Goal: Task Accomplishment & Management: Use online tool/utility

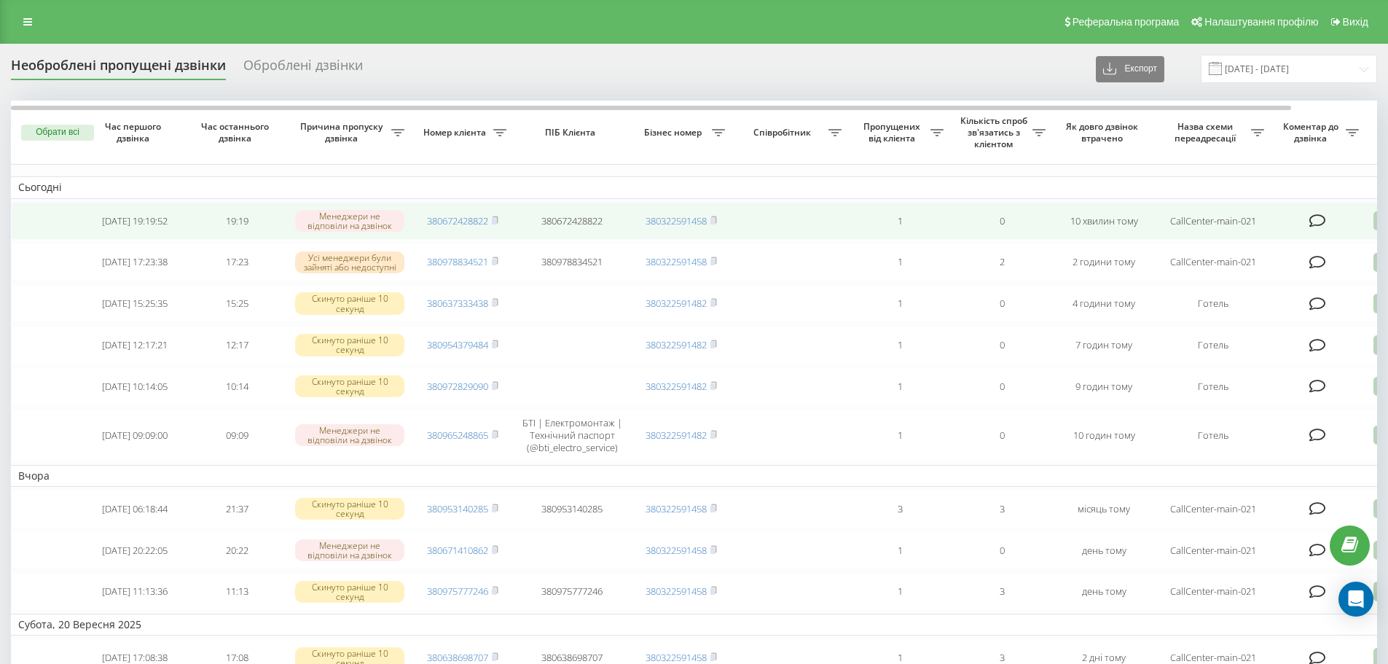
click at [500, 218] on td "380672428822" at bounding box center [463, 221] width 102 height 39
click at [493, 221] on icon at bounding box center [495, 220] width 7 height 9
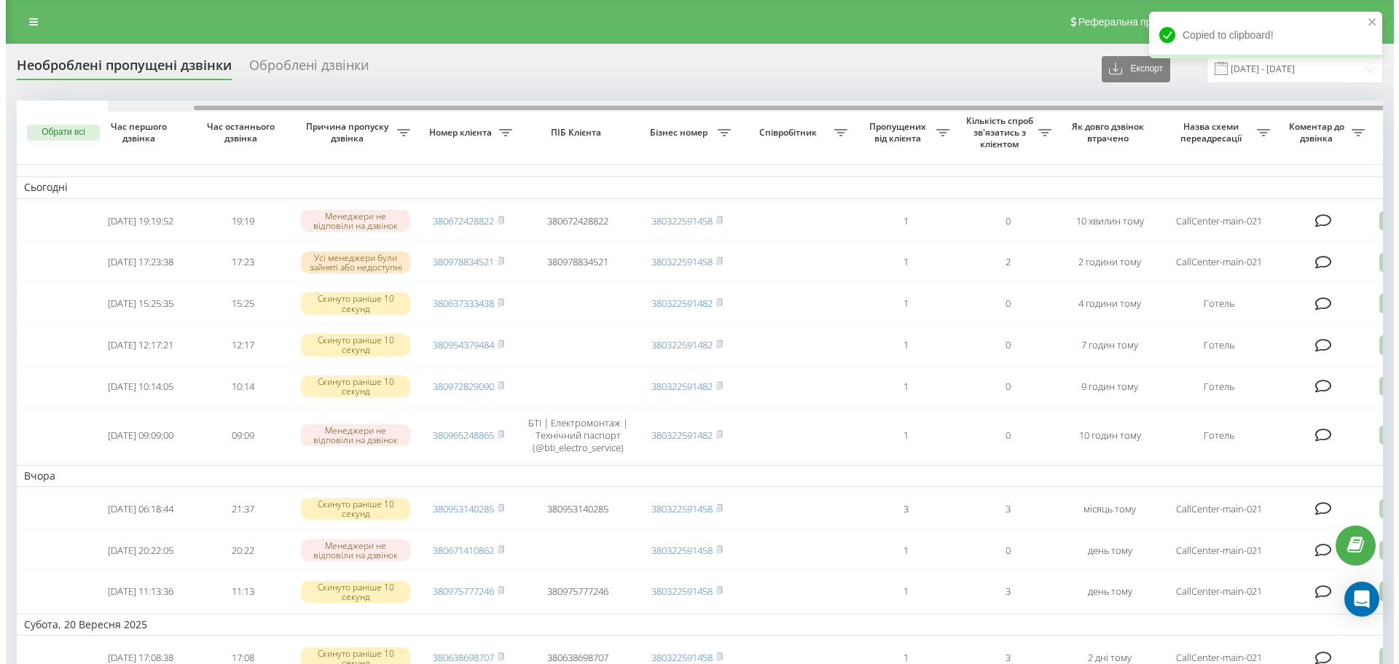
scroll to position [0, 91]
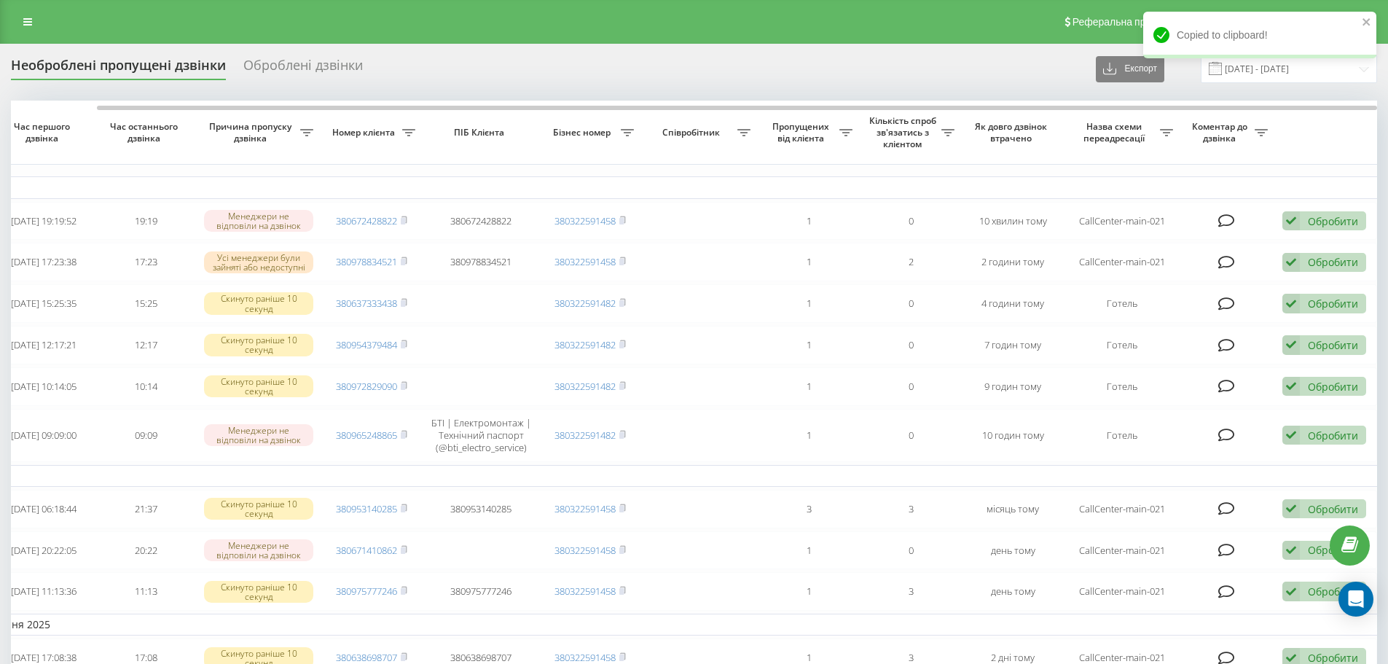
drag, startPoint x: 993, startPoint y: 103, endPoint x: 1230, endPoint y: 131, distance: 238.4
click at [1193, 108] on div at bounding box center [694, 106] width 1366 height 11
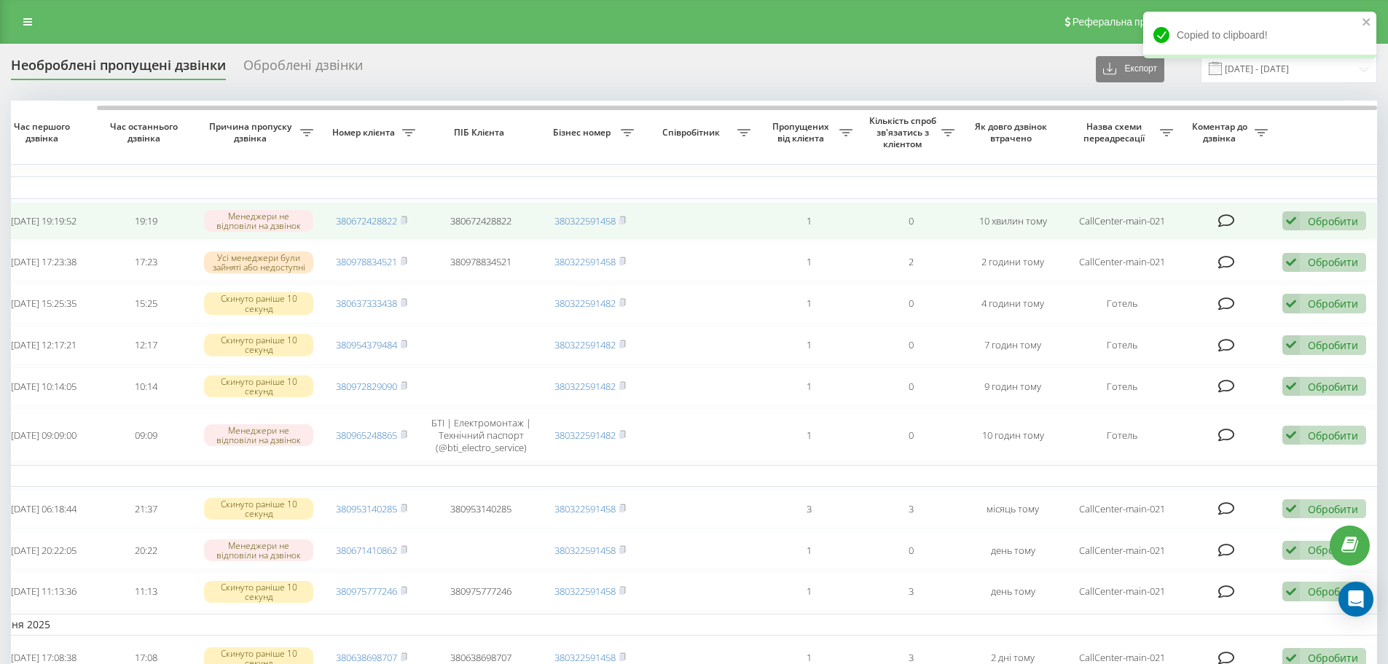
click at [1316, 211] on td "Обробити Не вдалося зв'язатися Зв'язався з клієнтом за допомогою іншого каналу …" at bounding box center [1326, 221] width 102 height 39
click at [1295, 224] on icon at bounding box center [1290, 221] width 17 height 20
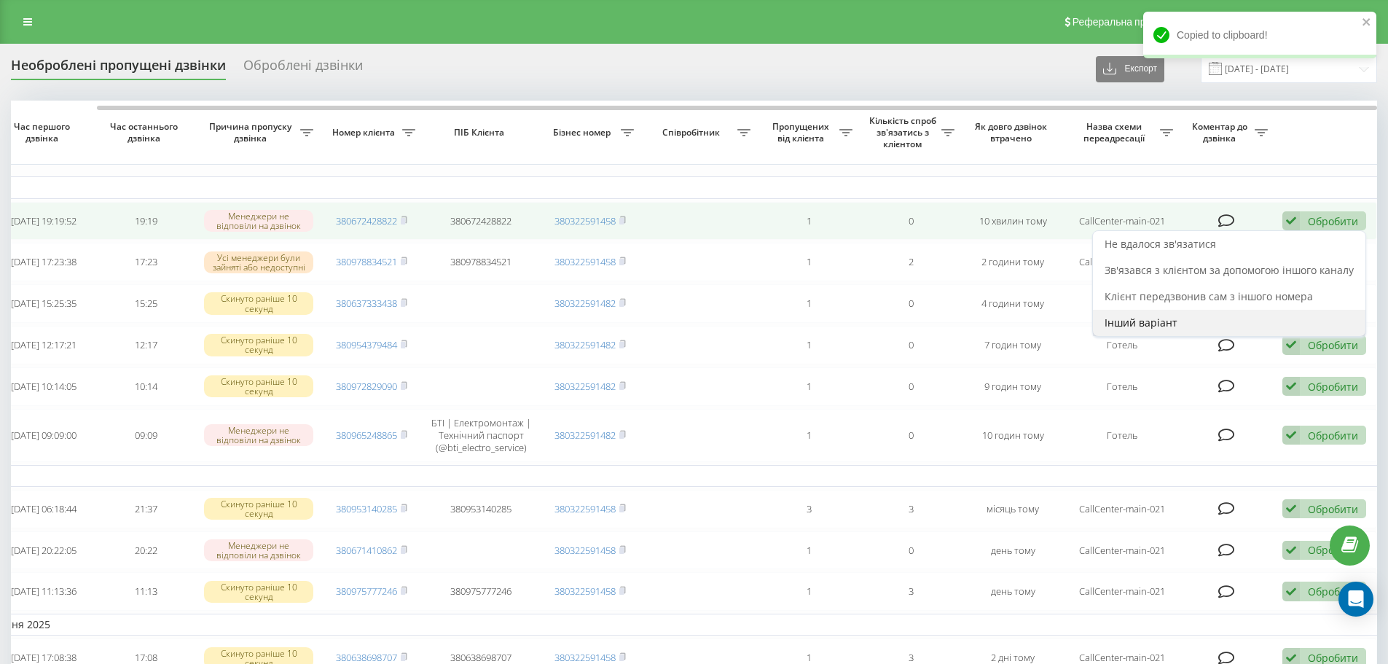
click at [1230, 328] on div "Інший варіант" at bounding box center [1229, 323] width 272 height 26
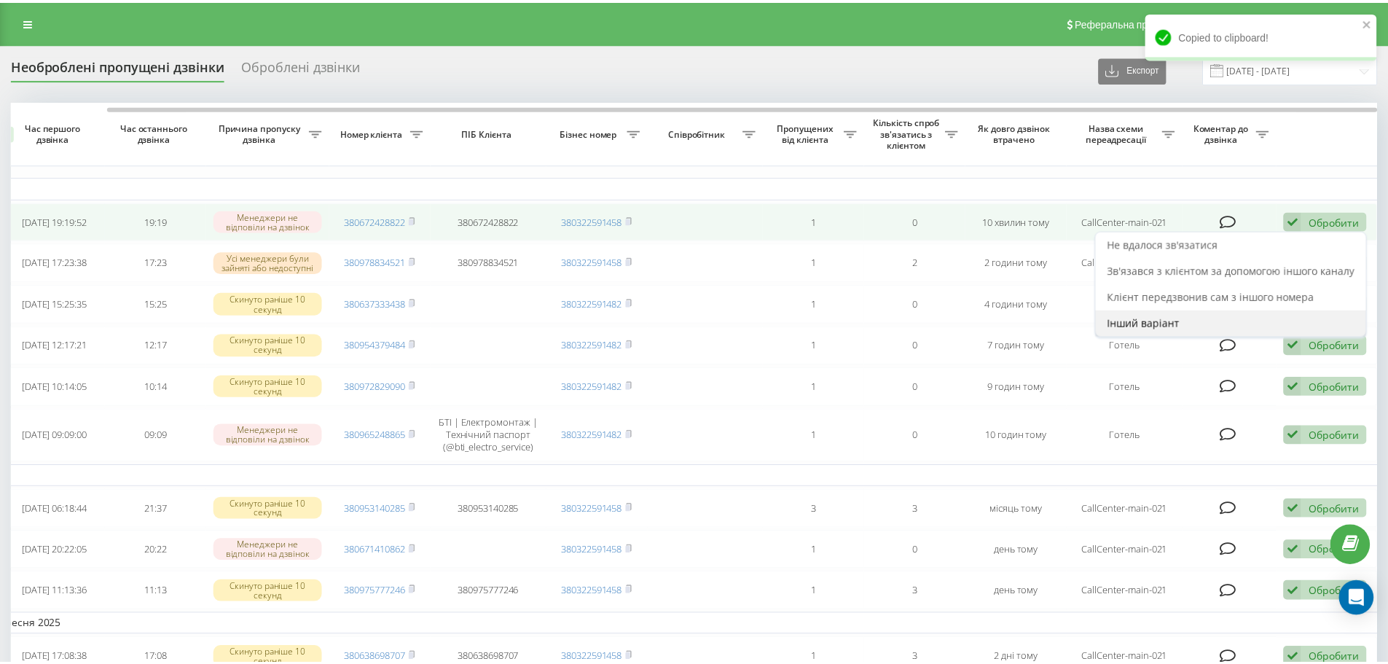
scroll to position [0, 80]
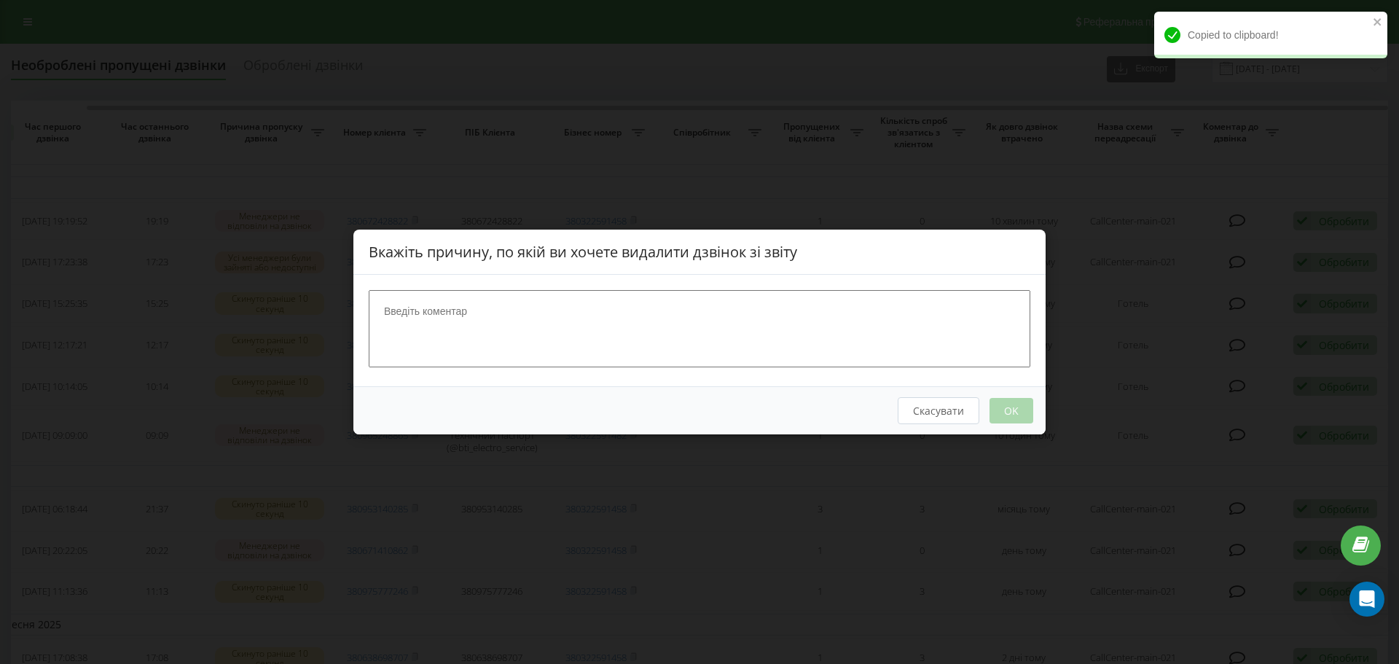
click at [973, 321] on textarea at bounding box center [699, 328] width 661 height 77
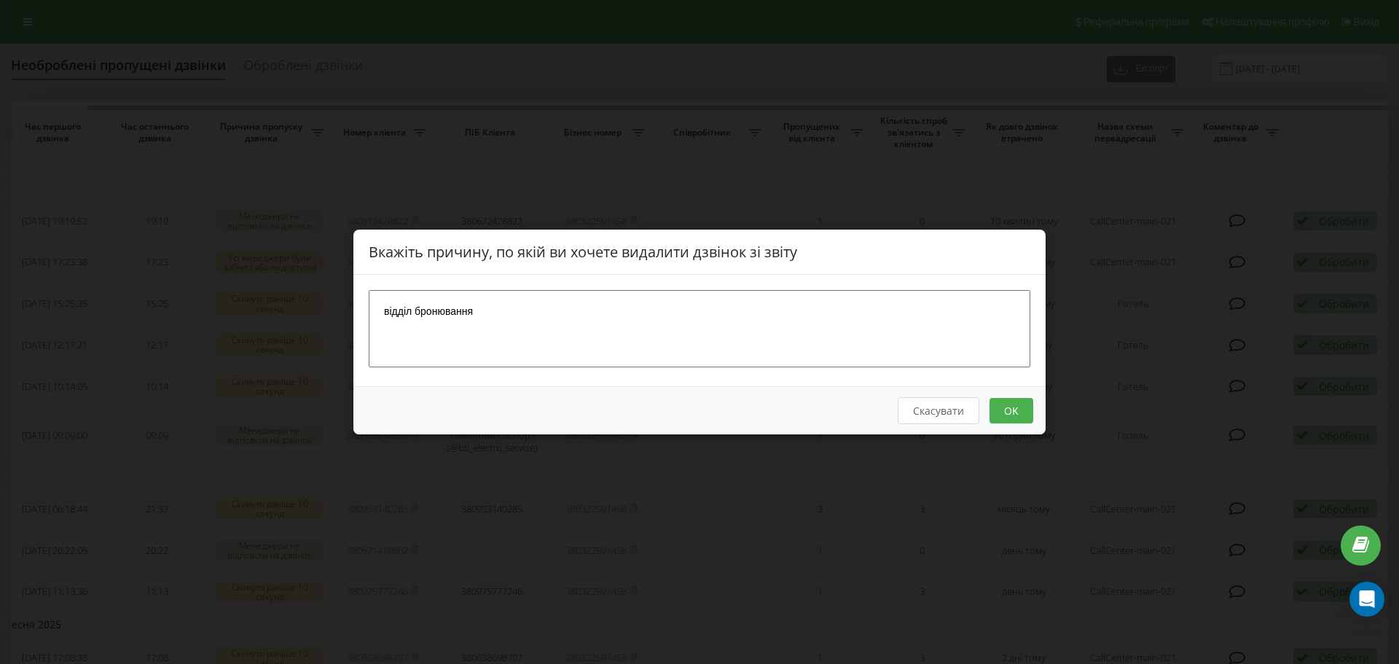
type textarea "відділ бронювання"
click at [1005, 412] on button "OK" at bounding box center [1011, 410] width 44 height 25
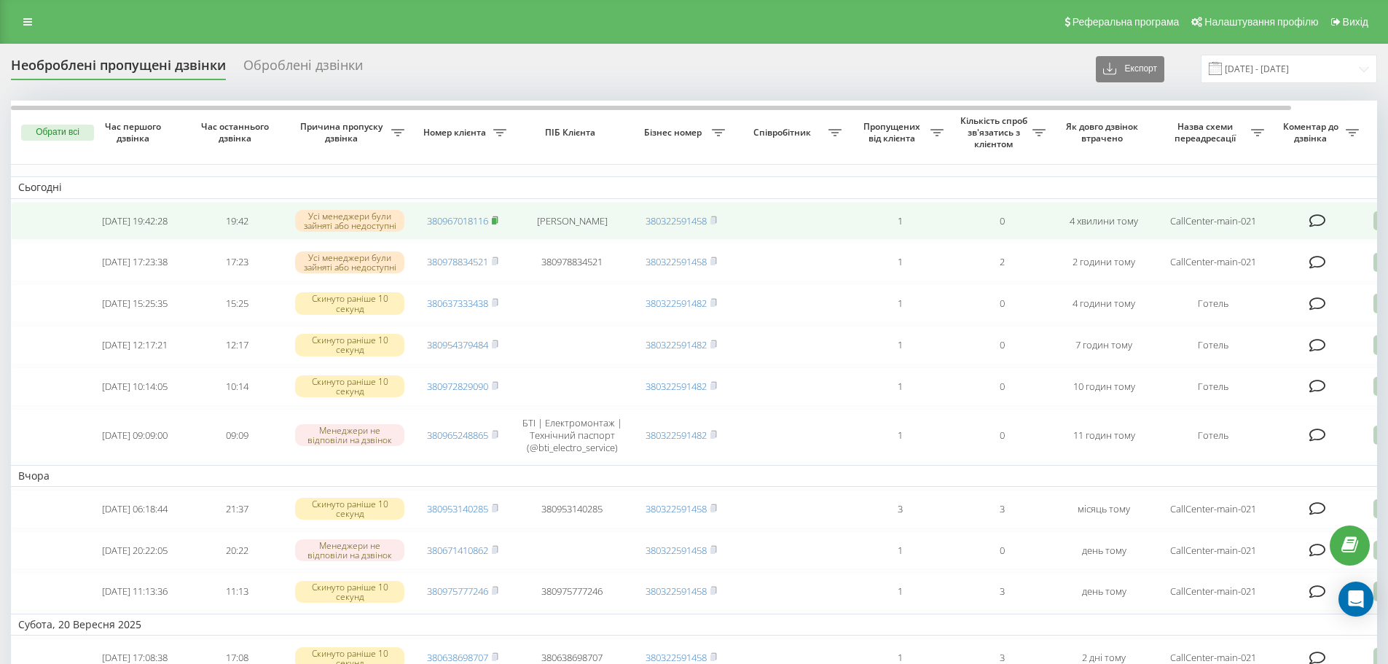
click at [496, 221] on rect at bounding box center [494, 221] width 4 height 7
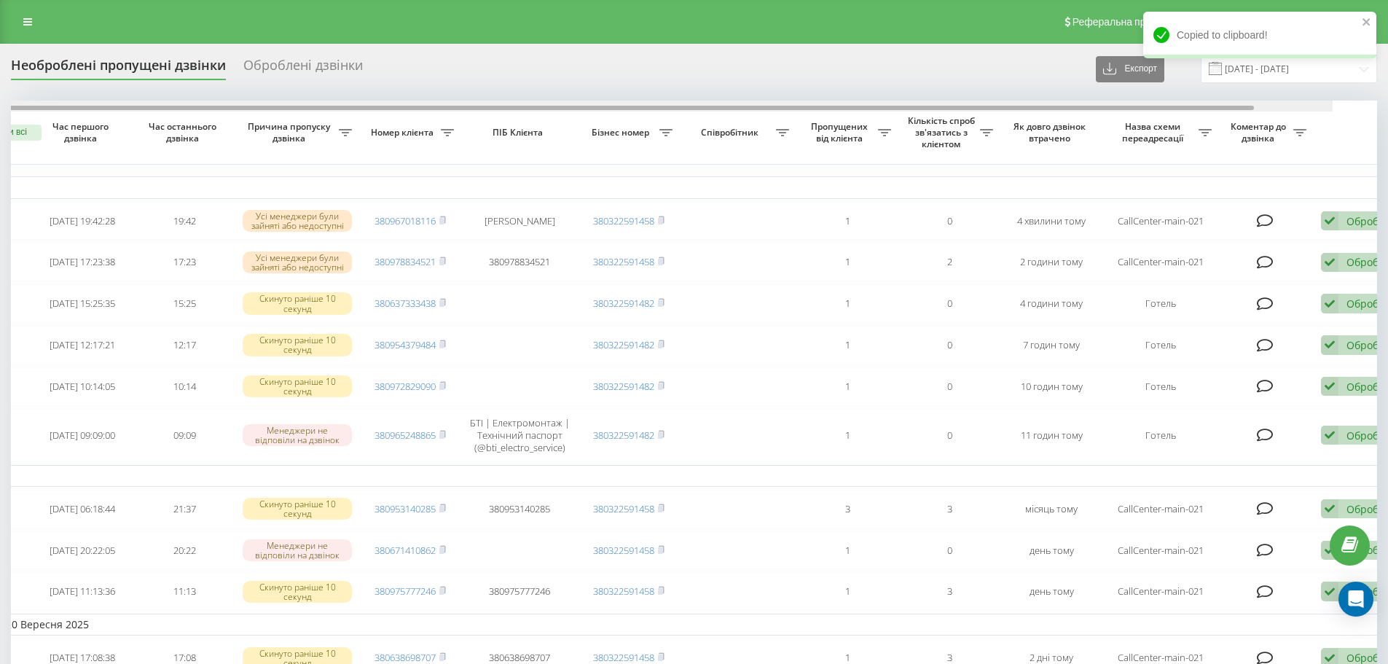
drag, startPoint x: 1207, startPoint y: 109, endPoint x: 1334, endPoint y: 138, distance: 130.1
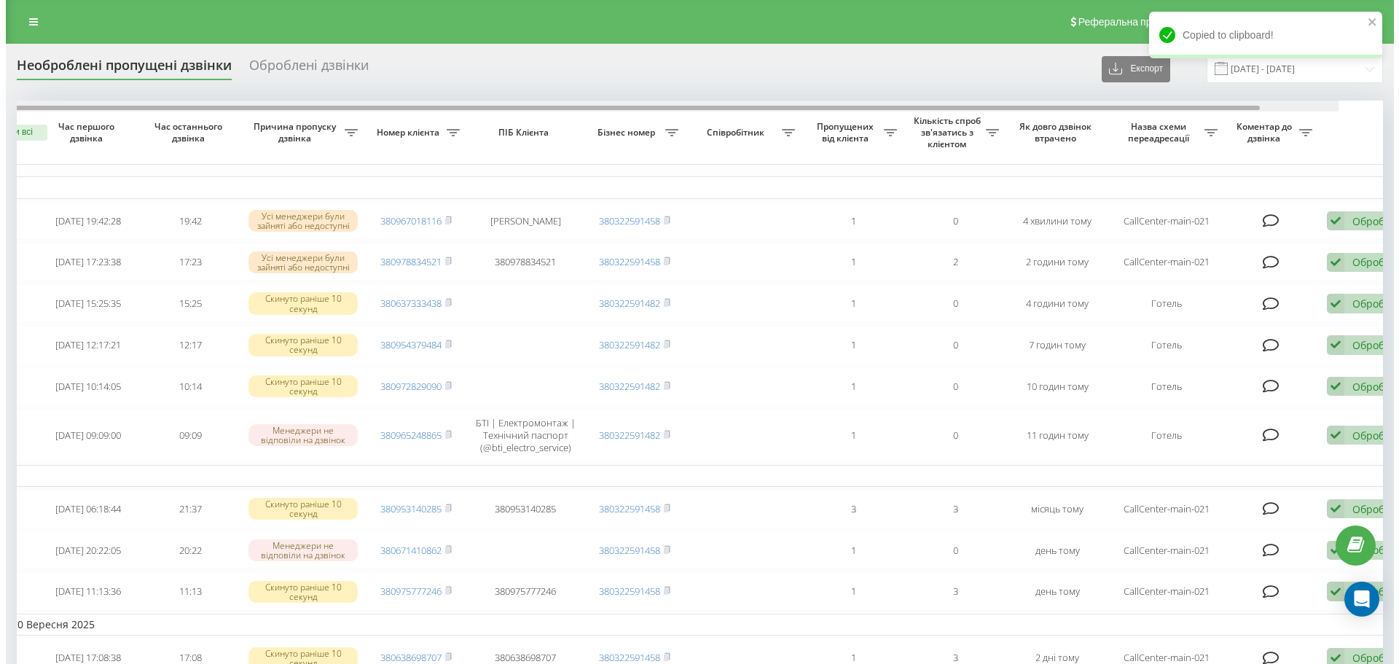
scroll to position [0, 91]
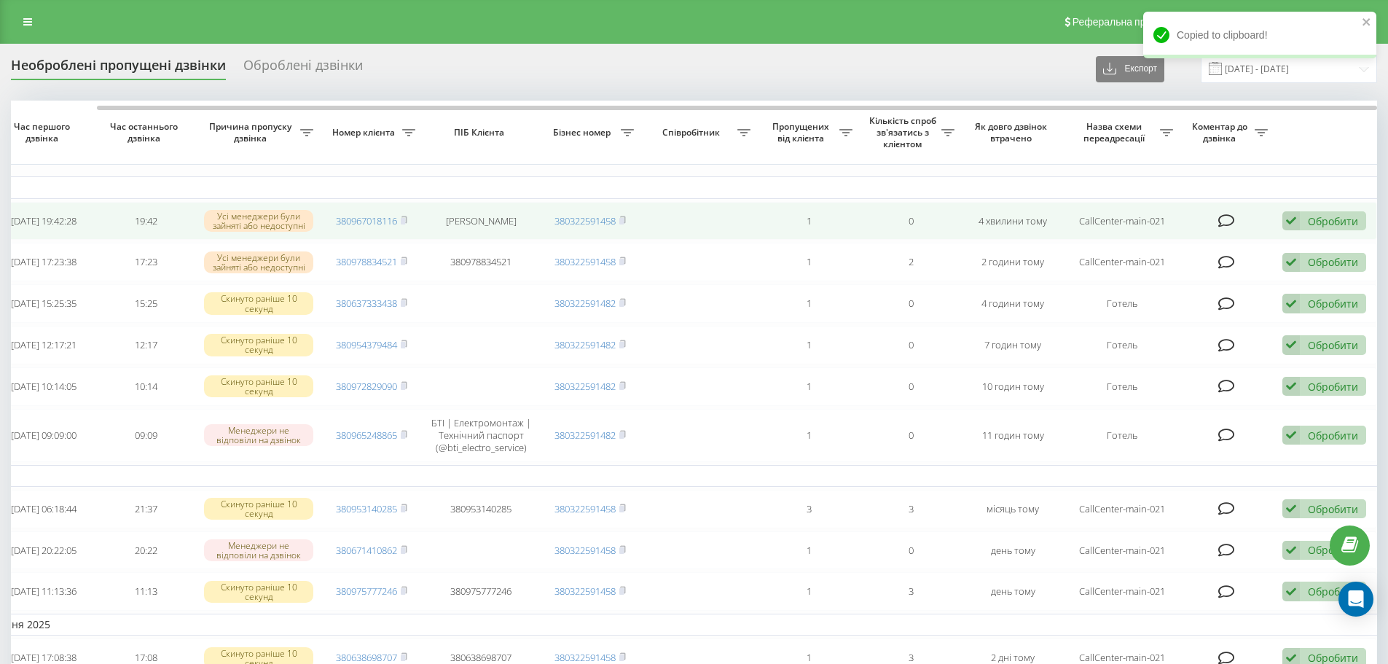
drag, startPoint x: 1345, startPoint y: 213, endPoint x: 1338, endPoint y: 224, distance: 13.7
click at [1345, 213] on div "Обробити Не вдалося зв'язатися Зв'язався з клієнтом за допомогою іншого каналу …" at bounding box center [1324, 221] width 84 height 20
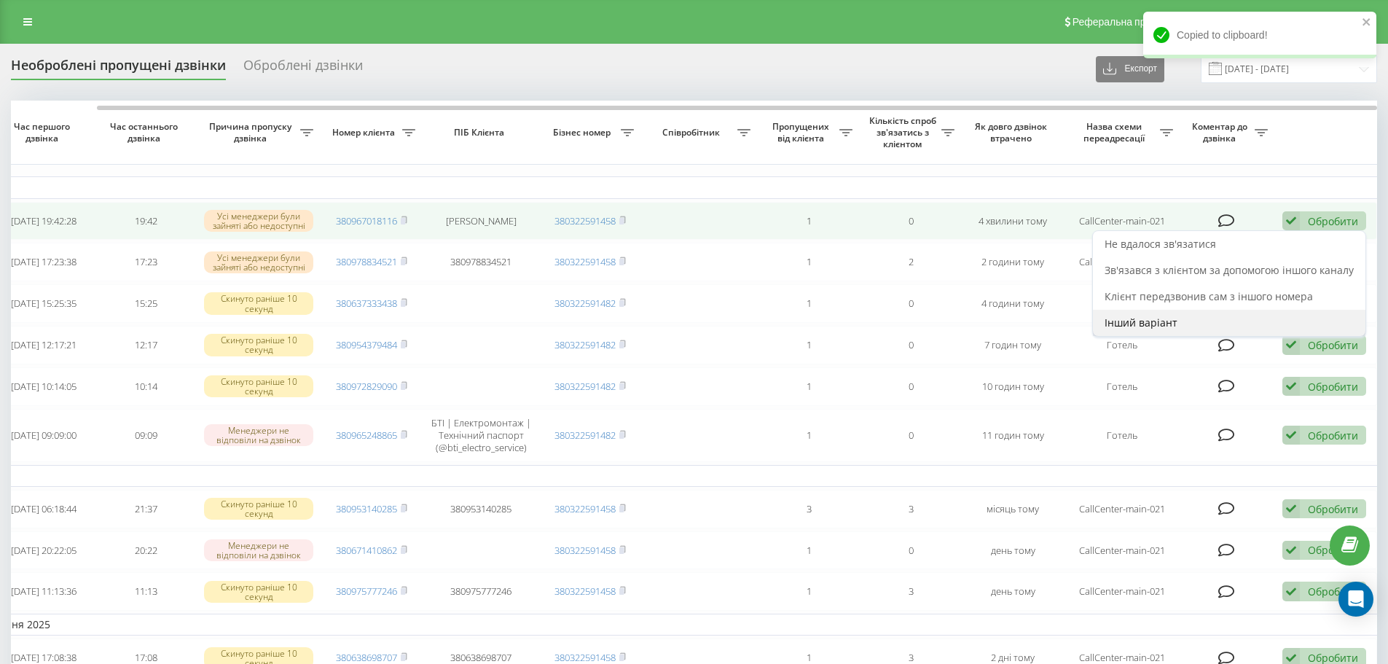
click at [1265, 313] on div "Інший варіант" at bounding box center [1229, 323] width 272 height 26
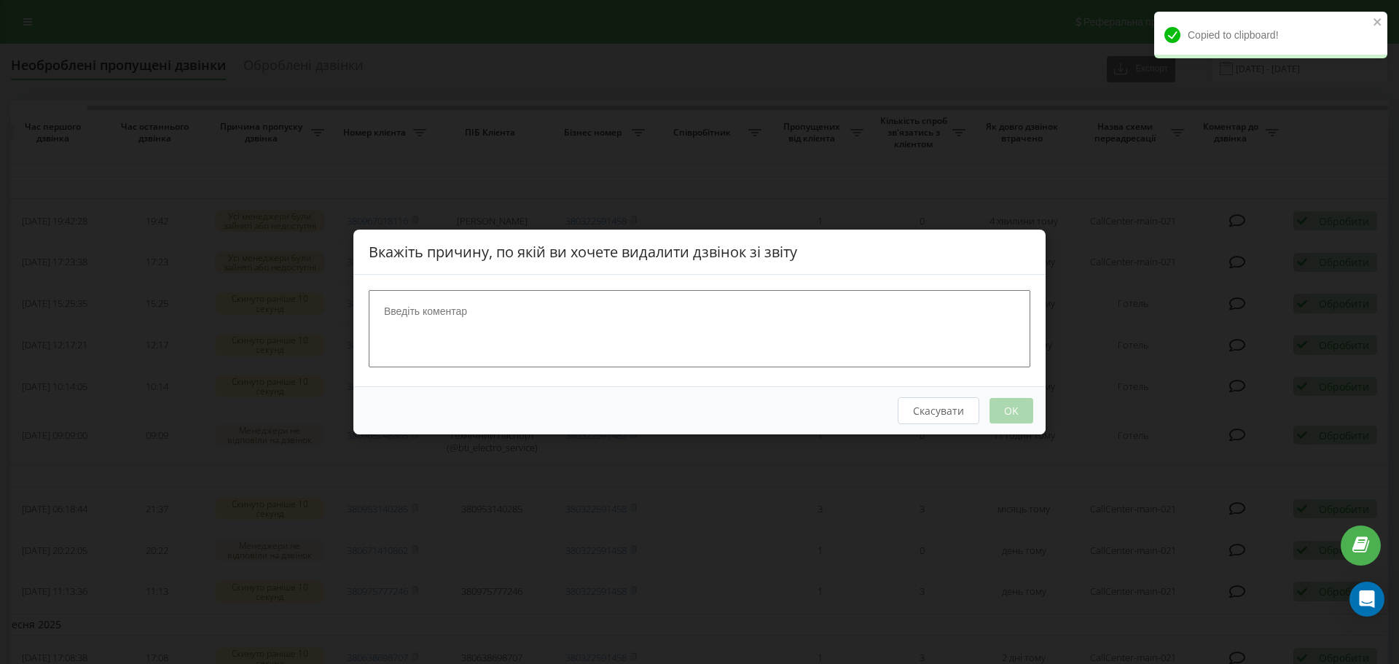
click at [800, 288] on div at bounding box center [699, 330] width 692 height 111
click at [800, 301] on textarea at bounding box center [699, 328] width 661 height 77
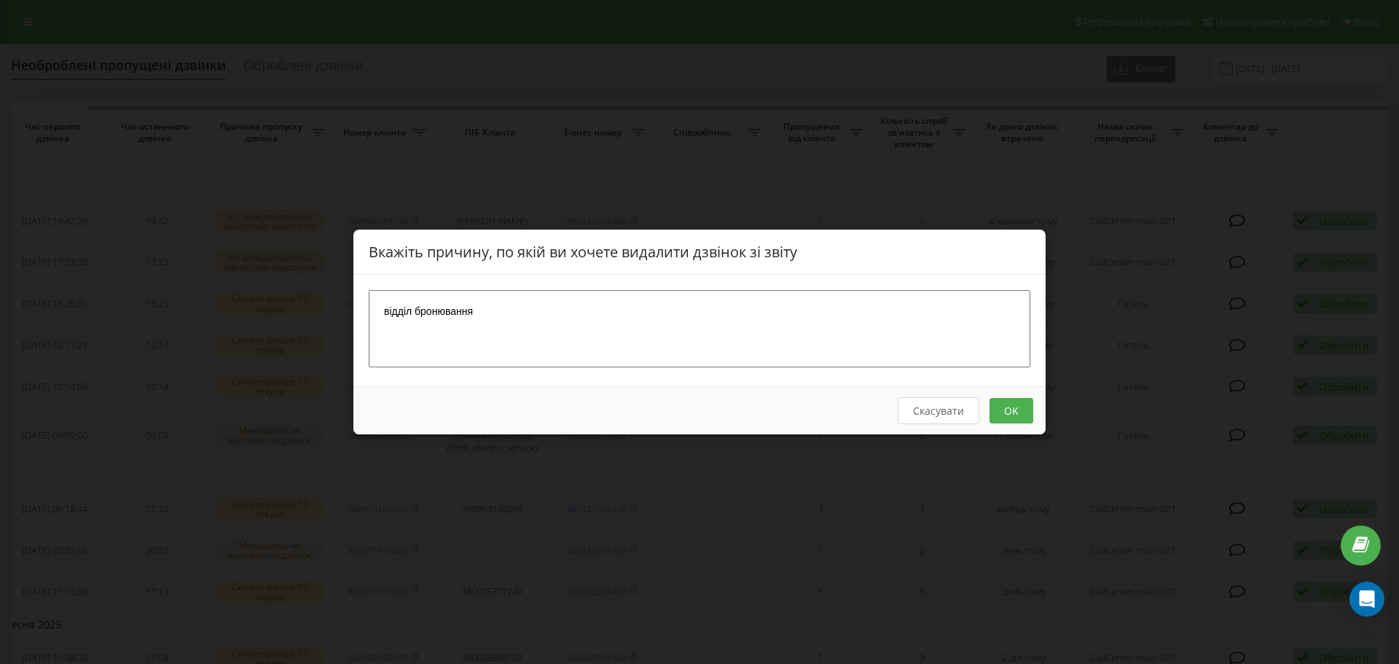
type textarea "відділ бронювання"
click at [1011, 409] on button "OK" at bounding box center [1011, 410] width 44 height 25
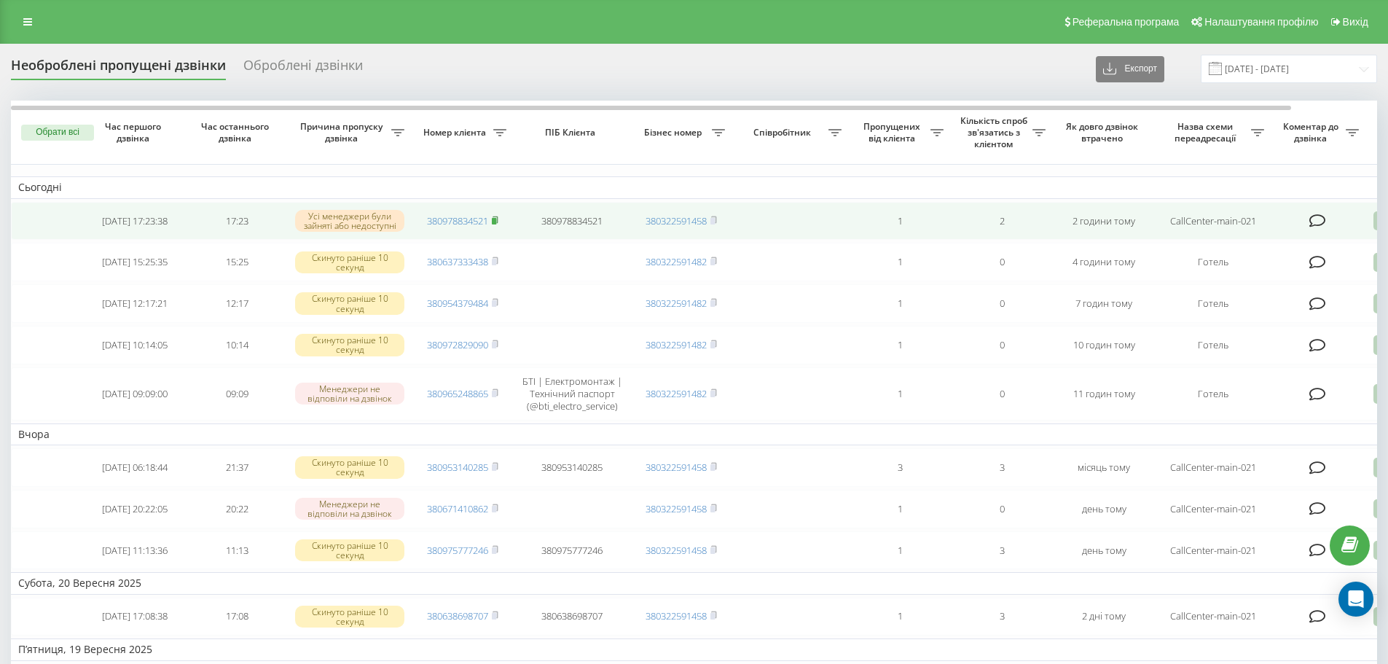
click at [498, 220] on icon at bounding box center [495, 220] width 7 height 9
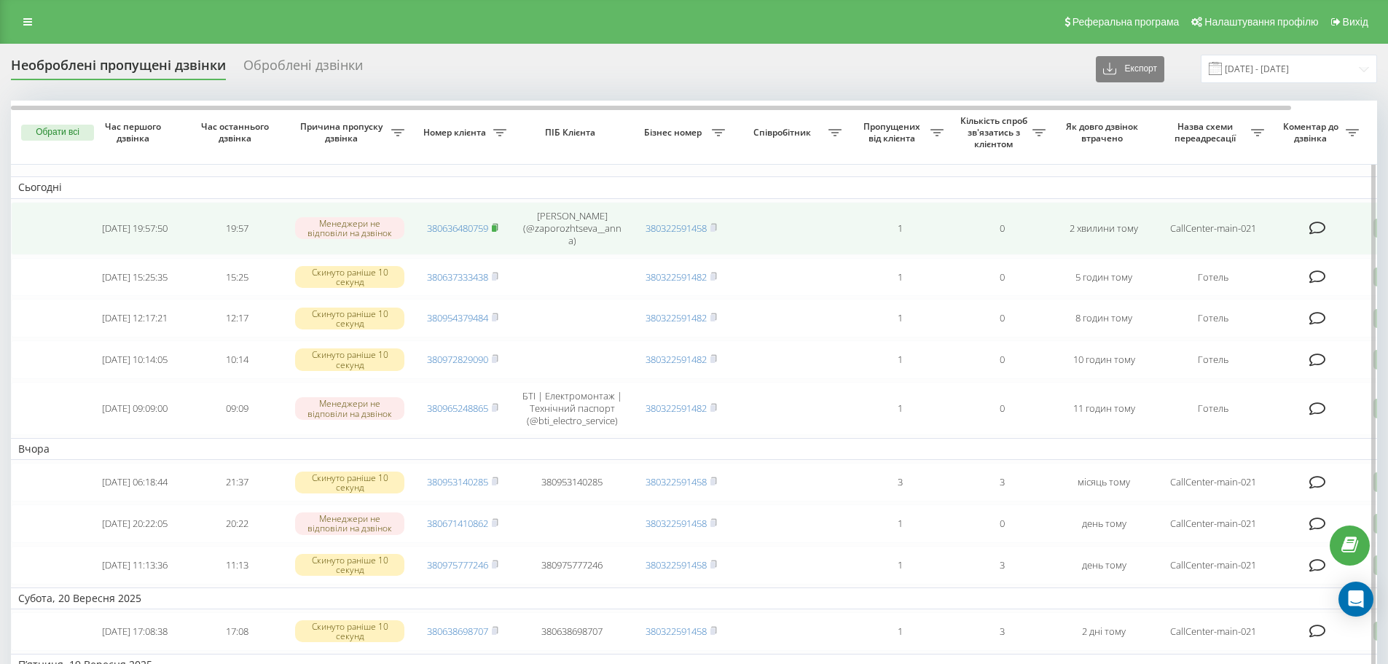
click at [495, 226] on rect at bounding box center [494, 228] width 4 height 7
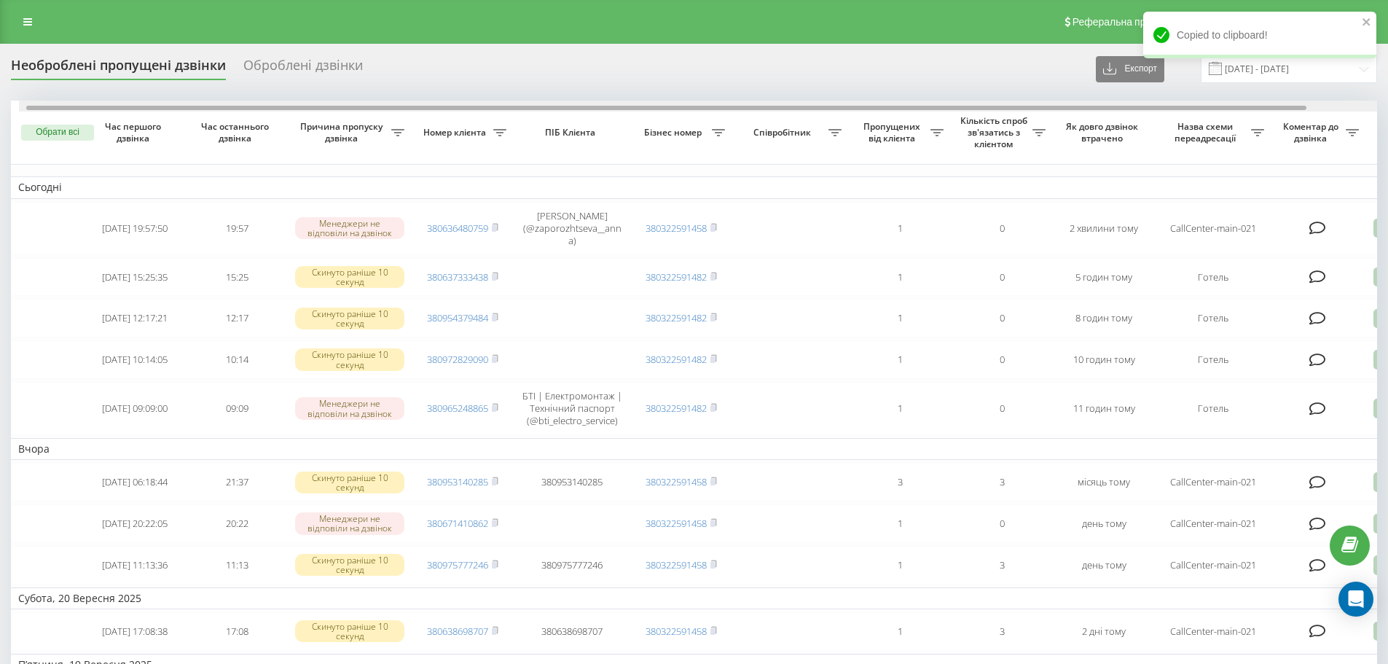
scroll to position [0, 91]
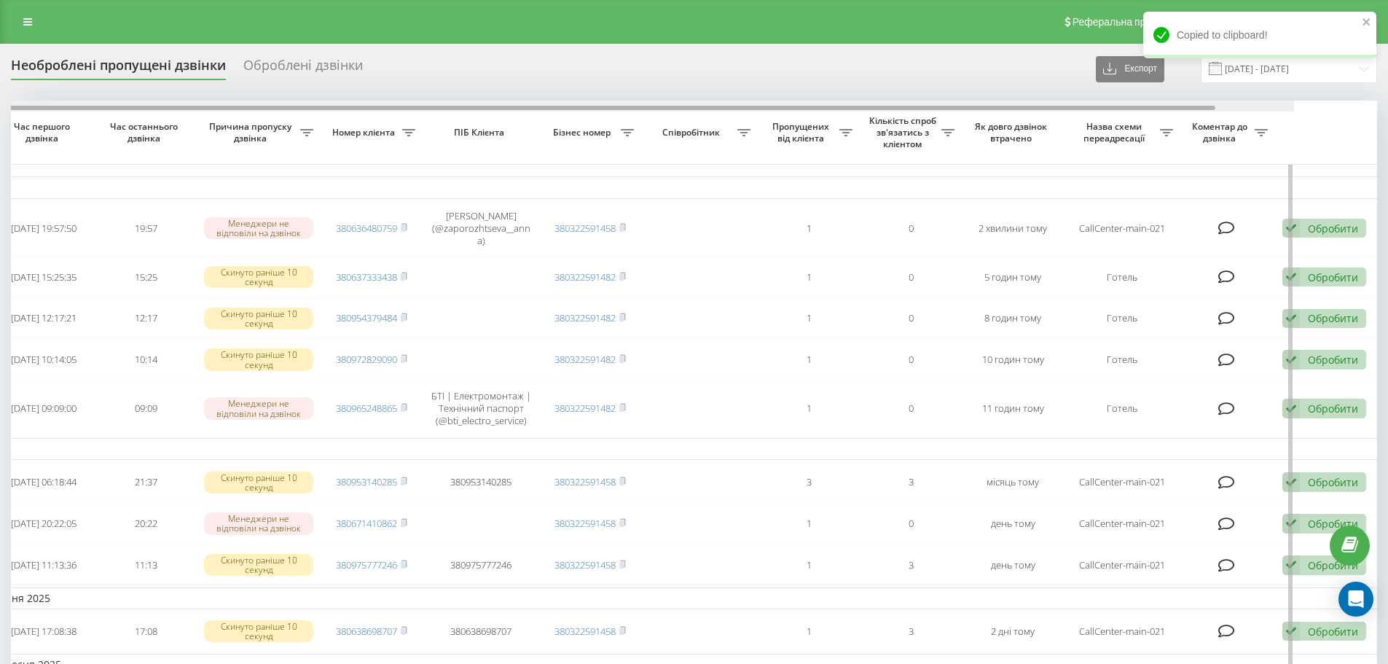
drag, startPoint x: 1104, startPoint y: 108, endPoint x: 1266, endPoint y: 141, distance: 165.7
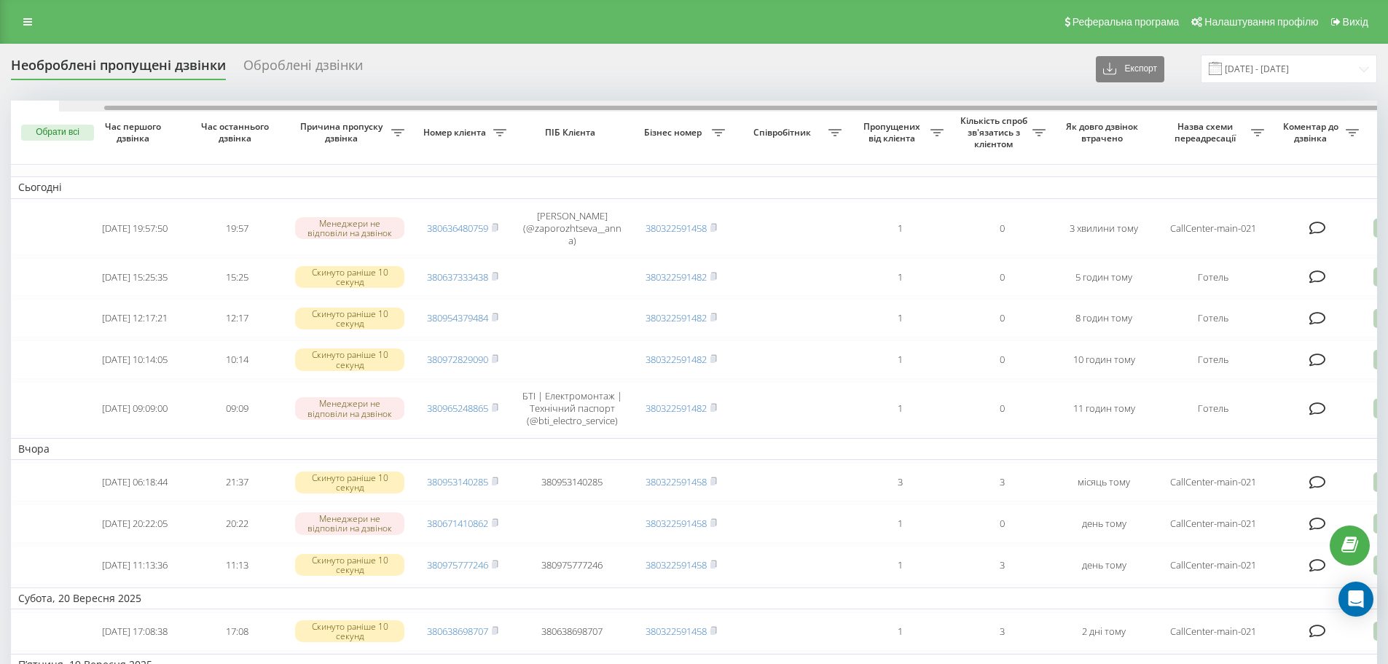
scroll to position [0, 91]
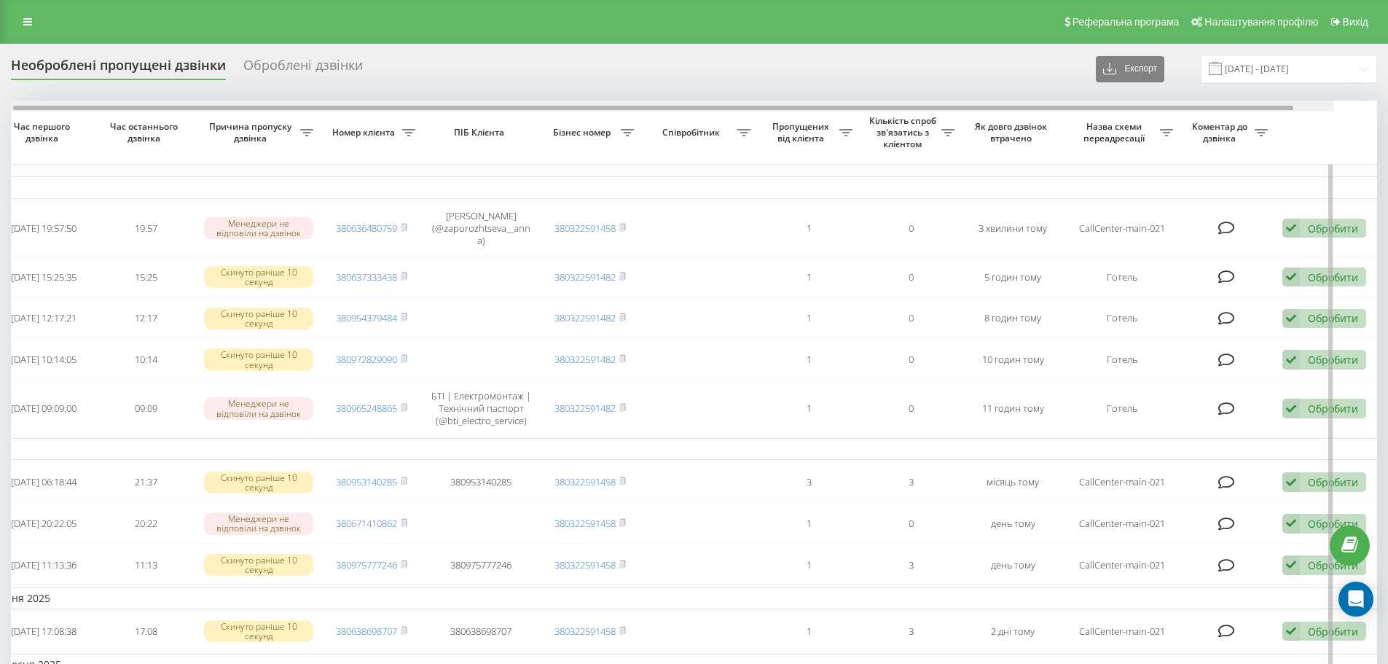
drag, startPoint x: 1039, startPoint y: 108, endPoint x: 1174, endPoint y: 122, distance: 136.3
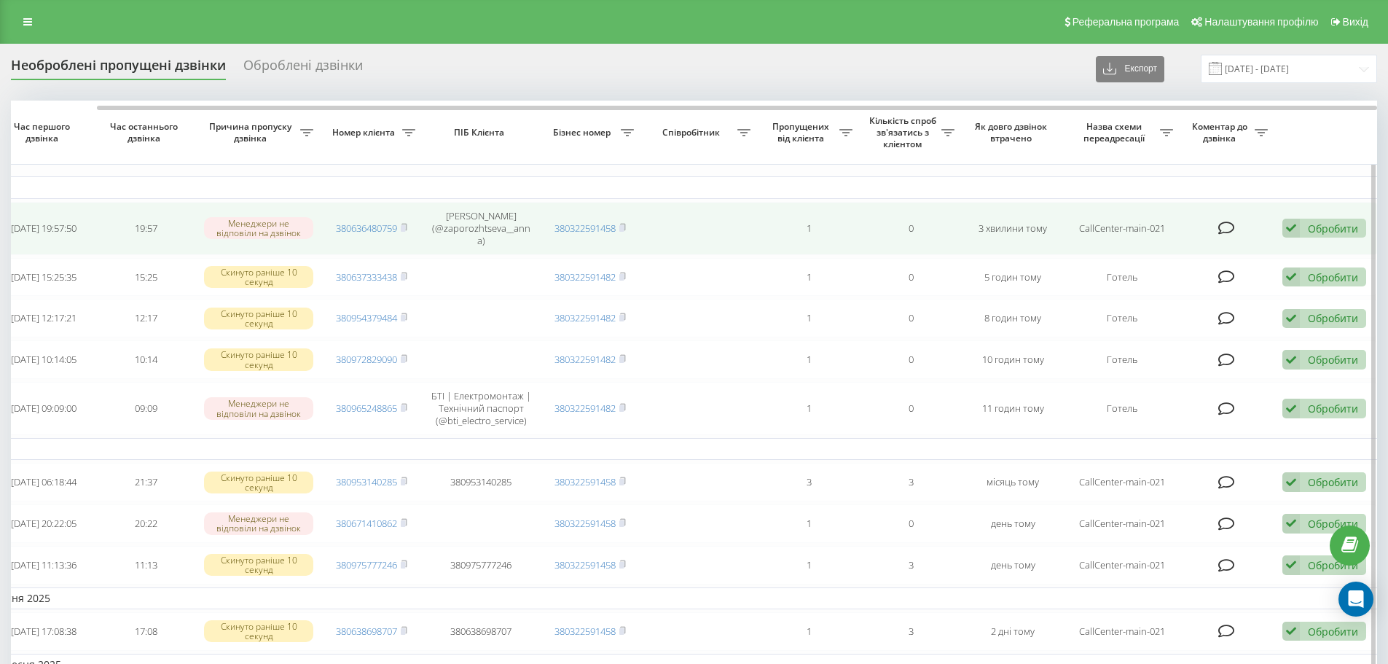
click at [1292, 221] on icon at bounding box center [1290, 229] width 17 height 20
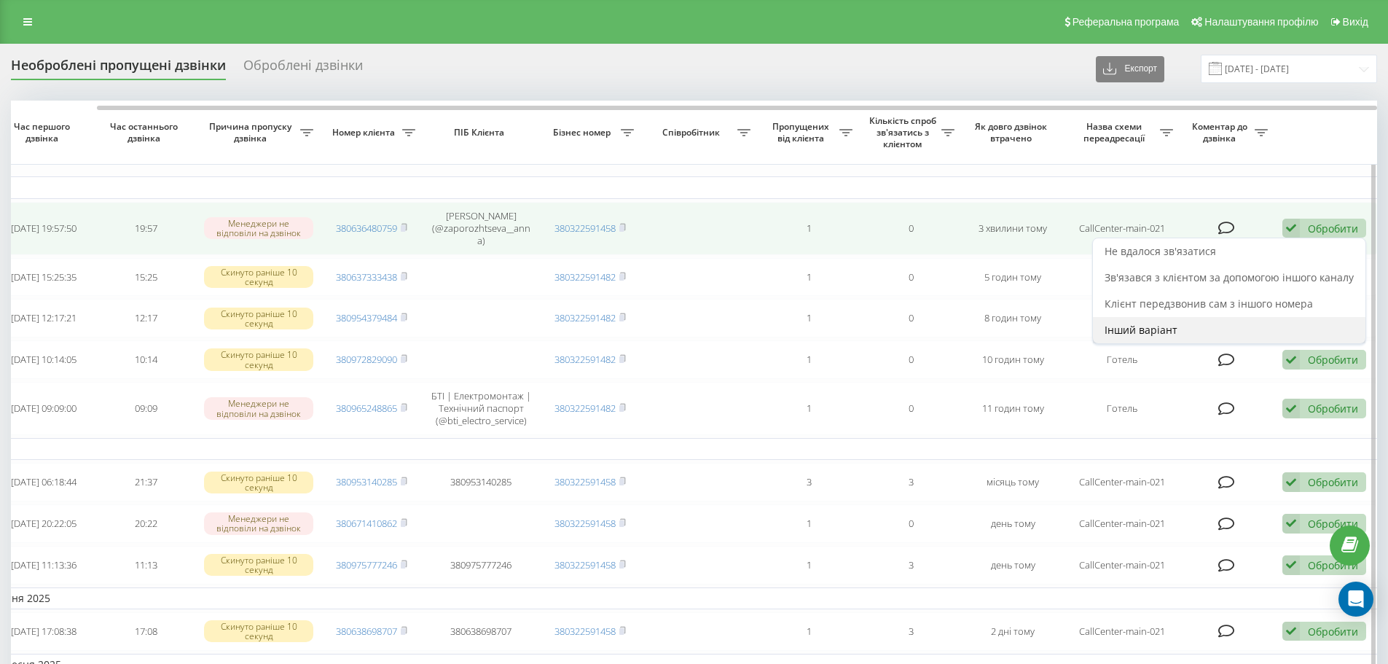
click at [1272, 327] on div "Інший варіант" at bounding box center [1229, 330] width 272 height 26
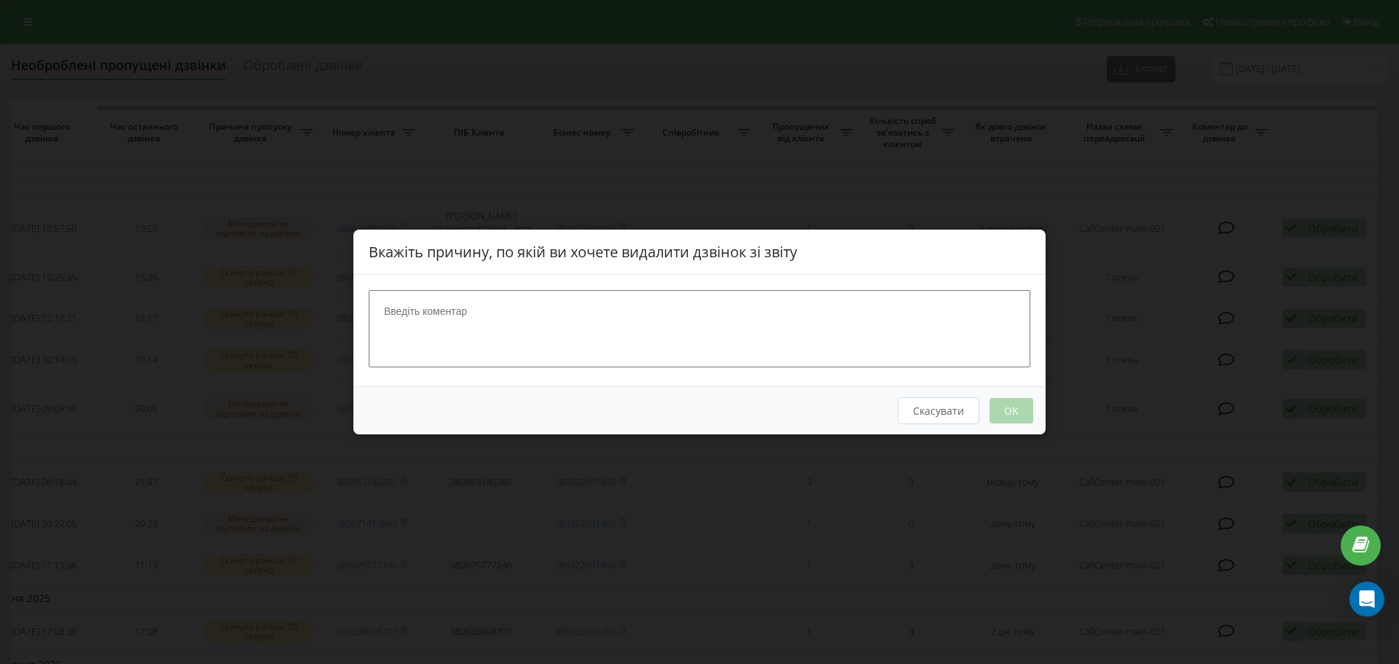
click at [492, 336] on textarea at bounding box center [699, 328] width 661 height 77
type textarea "відділ бронювання"
click at [1006, 415] on button "OK" at bounding box center [1011, 410] width 44 height 25
